Goal: Task Accomplishment & Management: Use online tool/utility

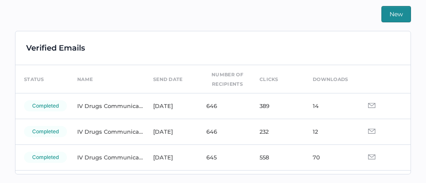
scroll to position [69, 0]
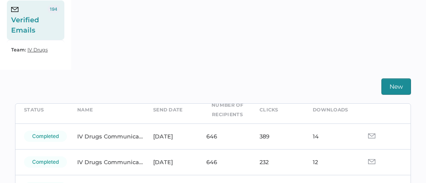
scroll to position [43, 0]
